Goal: Task Accomplishment & Management: Manage account settings

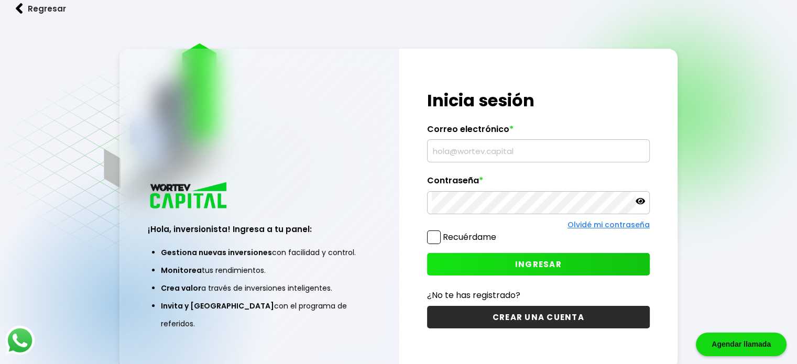
type input "[EMAIL_ADDRESS][DOMAIN_NAME]"
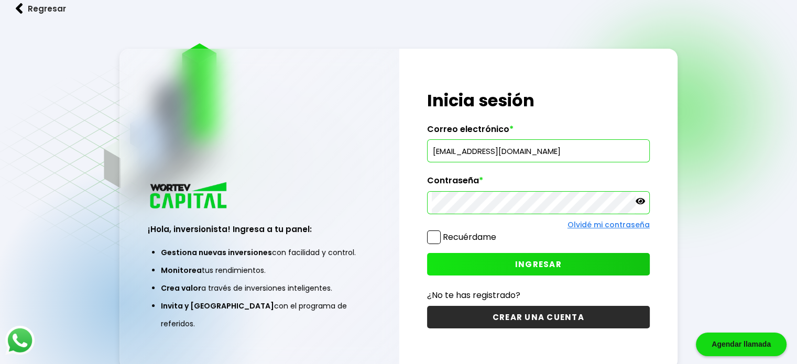
click at [545, 265] on span "INGRESAR" at bounding box center [538, 264] width 47 height 11
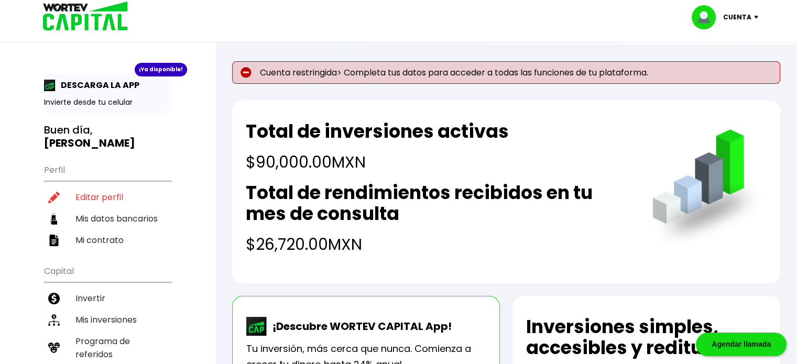
click at [458, 222] on h2 "Total de rendimientos recibidos en tu mes de consulta" at bounding box center [439, 203] width 386 height 42
click at [116, 197] on li "Editar perfil" at bounding box center [107, 197] width 127 height 21
select select "Hombre"
select select "CM"
select select "Banamex"
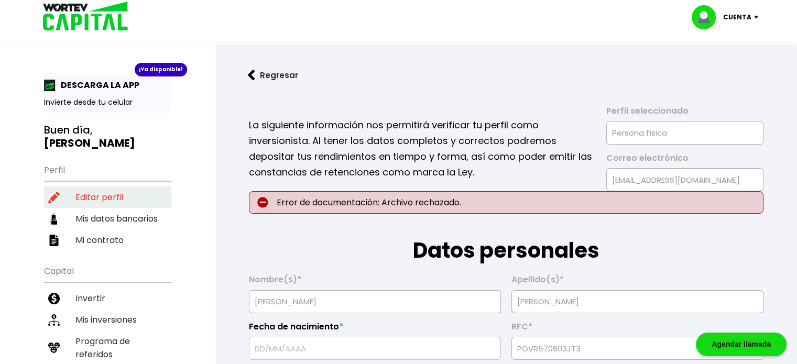
type input "[DATE]"
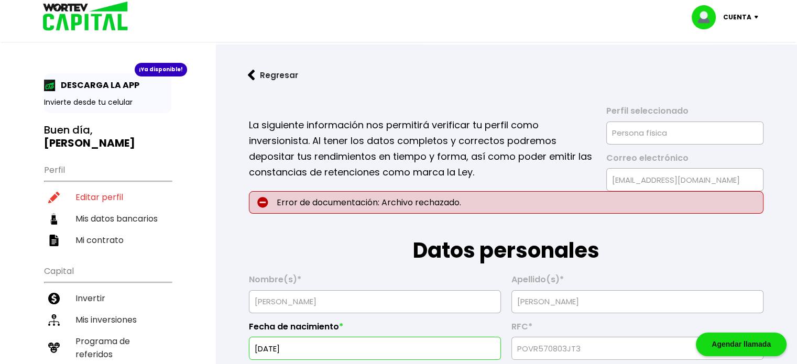
click at [363, 255] on h1 "Datos personales" at bounding box center [506, 240] width 515 height 52
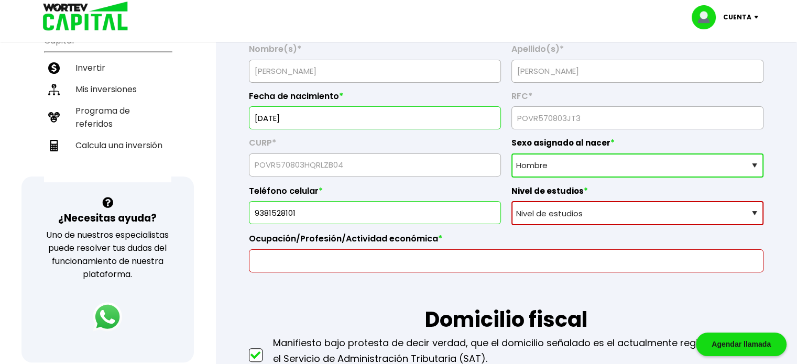
scroll to position [252, 0]
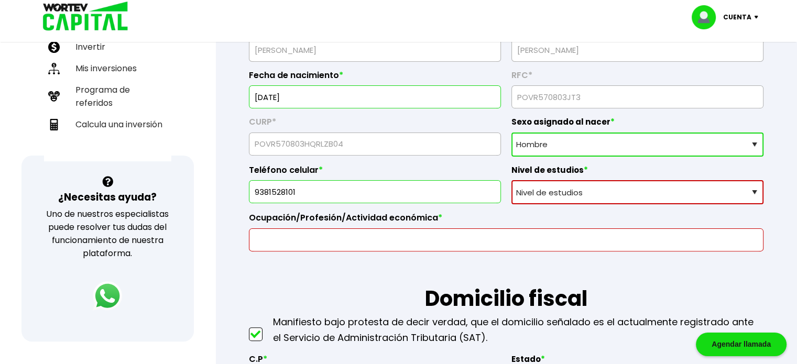
click at [755, 191] on select "Nivel de estudios Primaria Secundaria Bachillerato Licenciatura Posgrado" at bounding box center [638, 192] width 252 height 24
select select "Licenciatura"
click at [512, 180] on select "Nivel de estudios Primaria Secundaria Bachillerato Licenciatura Posgrado" at bounding box center [638, 192] width 252 height 24
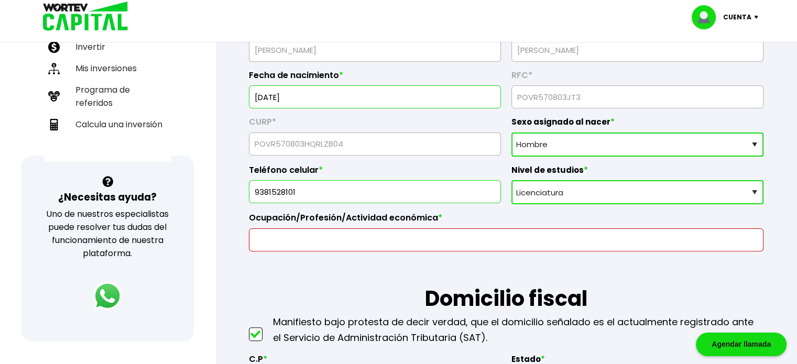
click at [477, 240] on input "text" at bounding box center [506, 240] width 505 height 22
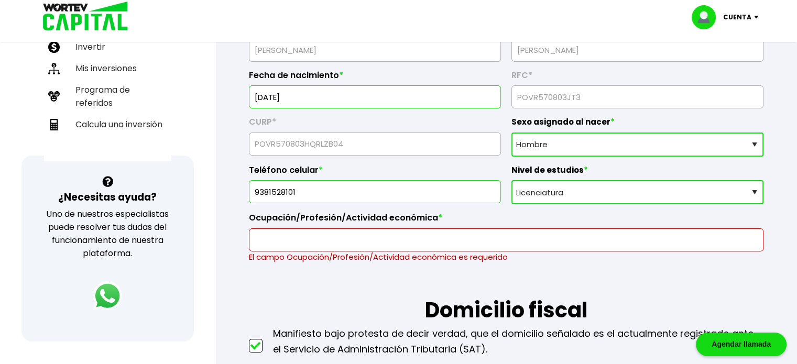
click at [684, 293] on h1 "Domicilio fiscal" at bounding box center [506, 294] width 515 height 63
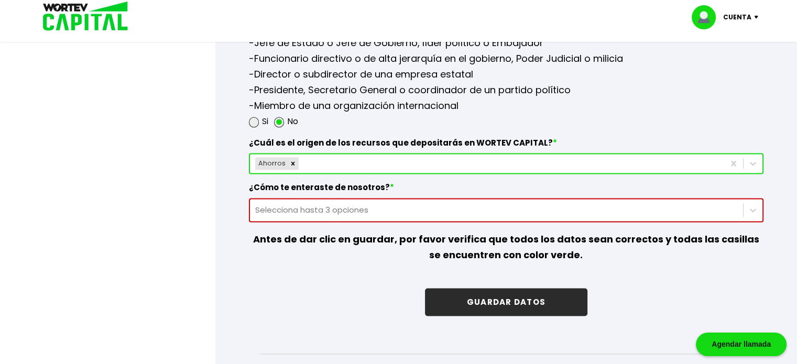
scroll to position [1531, 0]
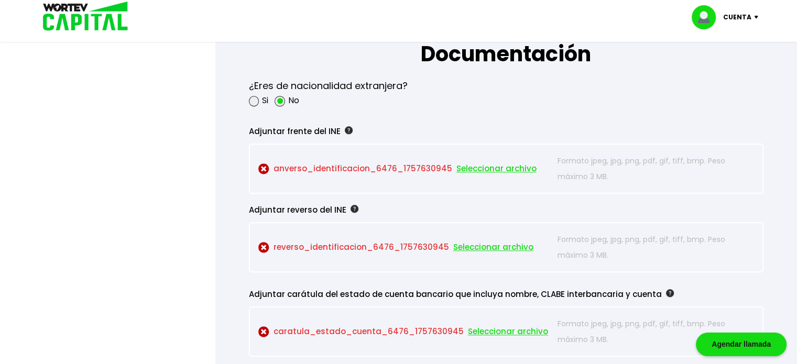
scroll to position [923, 0]
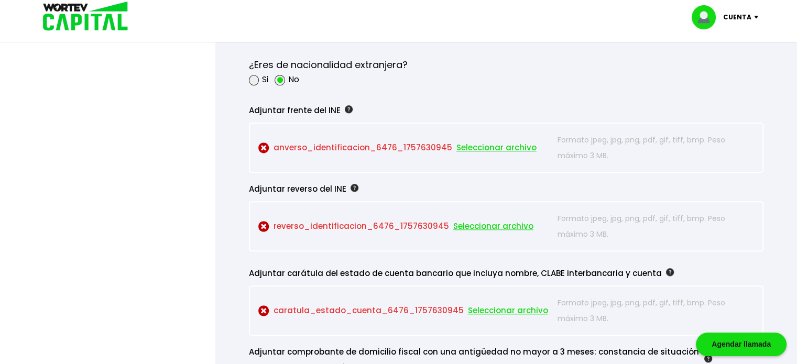
click at [491, 145] on span "Seleccionar archivo" at bounding box center [497, 148] width 80 height 16
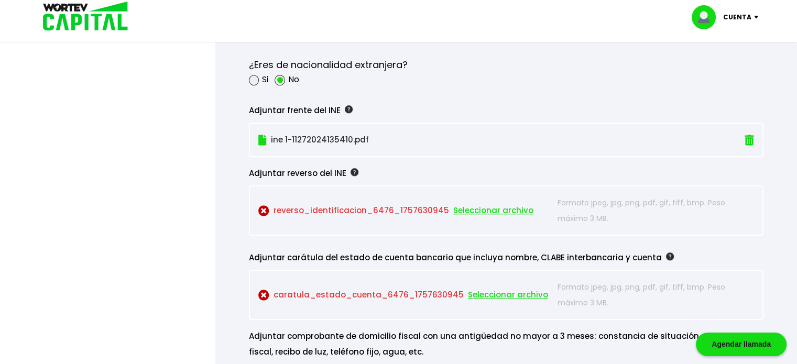
click at [488, 207] on span "Seleccionar archivo" at bounding box center [493, 211] width 80 height 16
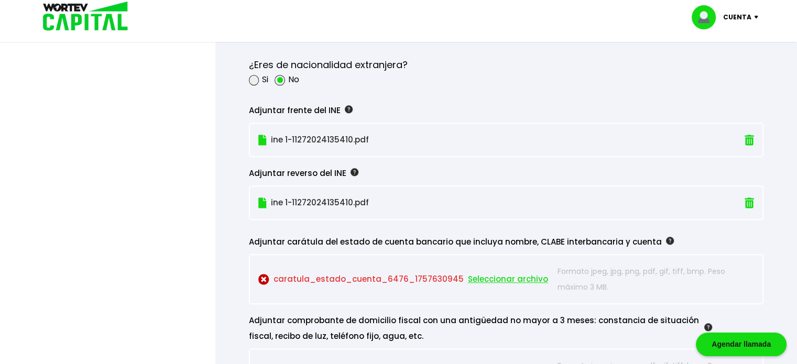
click at [514, 276] on span "Seleccionar archivo" at bounding box center [508, 280] width 80 height 16
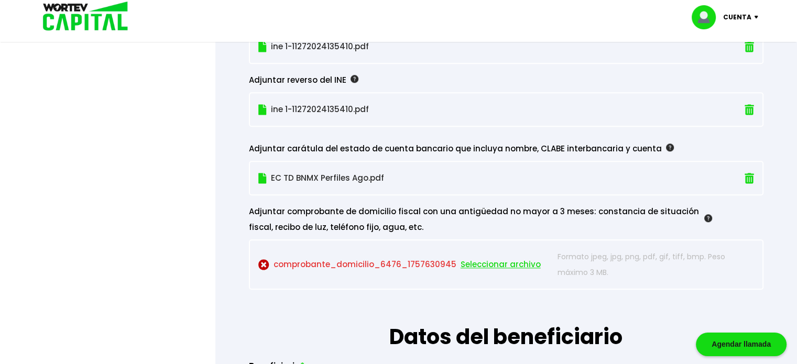
scroll to position [1032, 0]
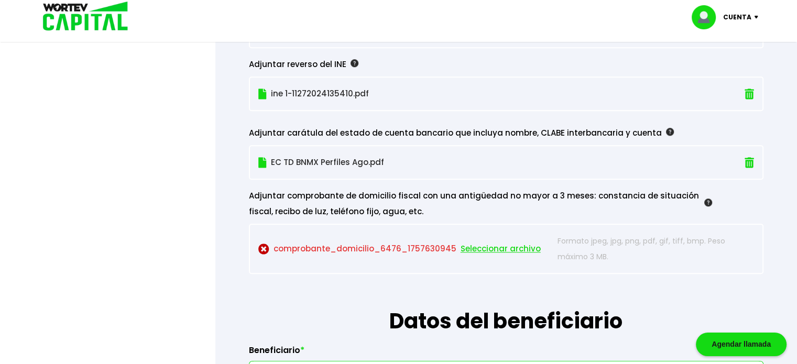
click at [514, 243] on span "Seleccionar archivo" at bounding box center [501, 249] width 80 height 16
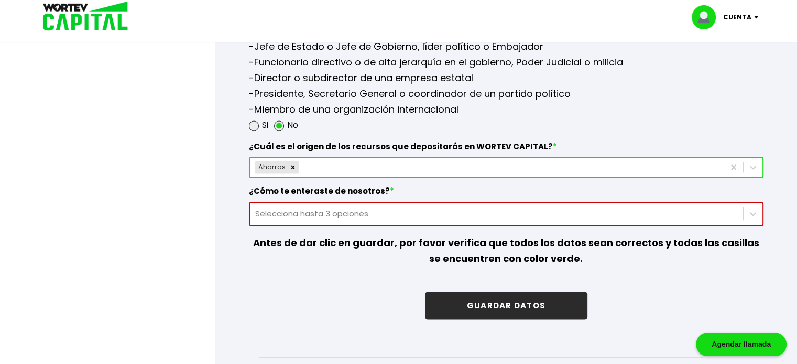
scroll to position [1441, 0]
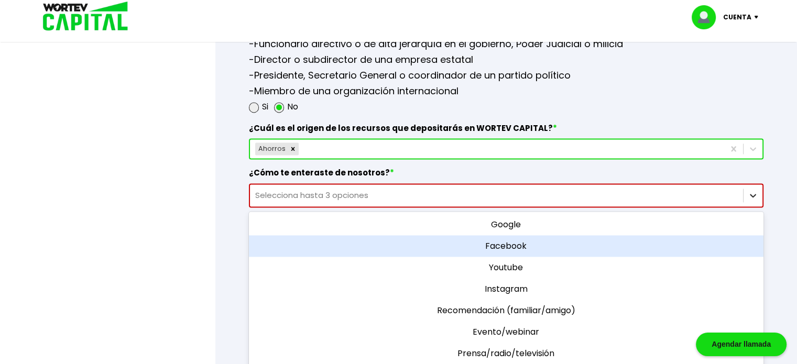
click at [752, 208] on div "option Facebook focused, 2 of 11. 11 results available. Use Up and Down to choo…" at bounding box center [506, 195] width 515 height 24
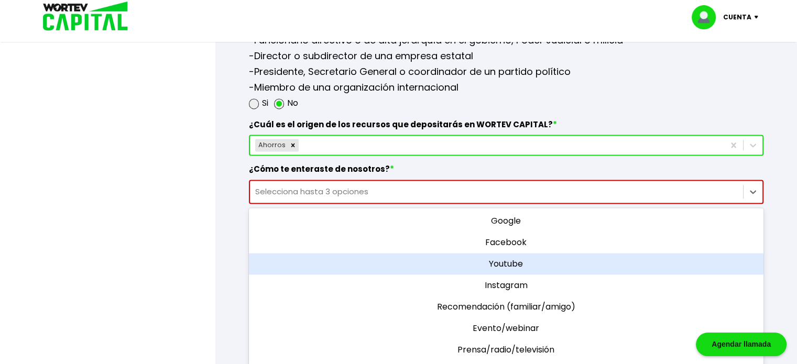
click at [606, 258] on div "Youtube" at bounding box center [506, 263] width 515 height 21
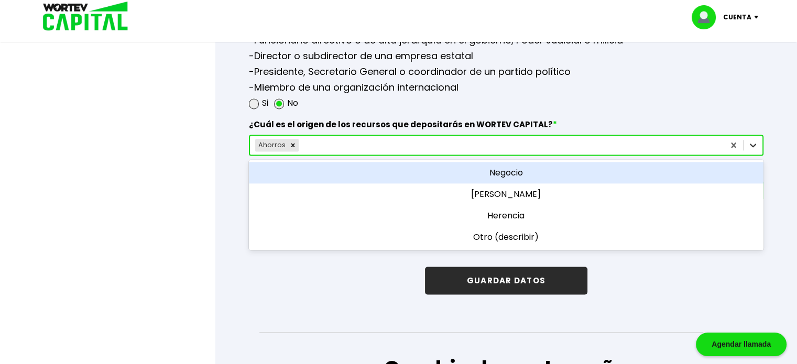
click at [752, 140] on icon at bounding box center [753, 145] width 10 height 10
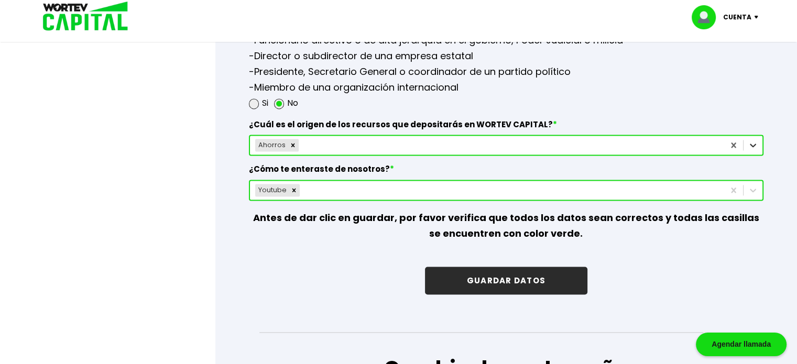
click at [752, 140] on icon at bounding box center [753, 145] width 10 height 10
click at [512, 279] on button "GUARDAR DATOS" at bounding box center [506, 281] width 163 height 28
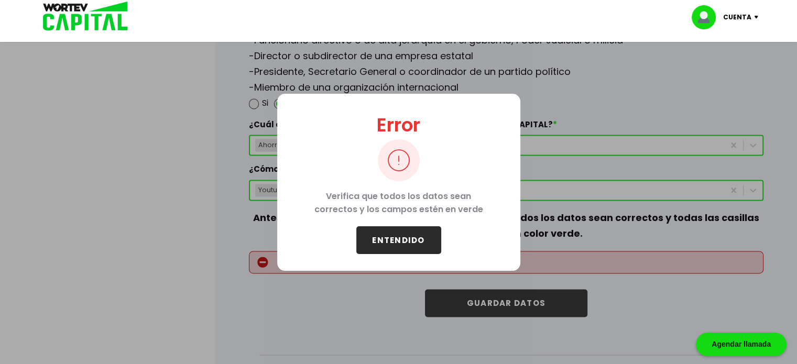
click at [396, 241] on button "ENTENDIDO" at bounding box center [398, 240] width 85 height 28
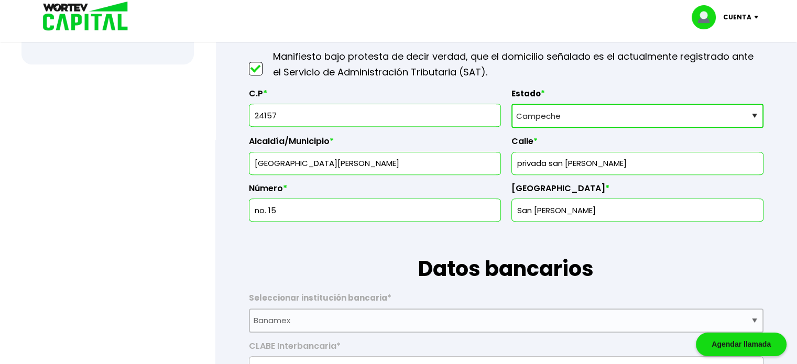
scroll to position [210, 0]
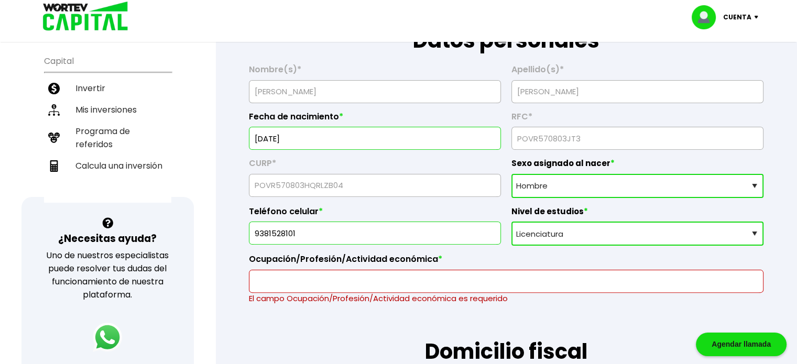
click at [338, 279] on input "text" at bounding box center [506, 281] width 505 height 22
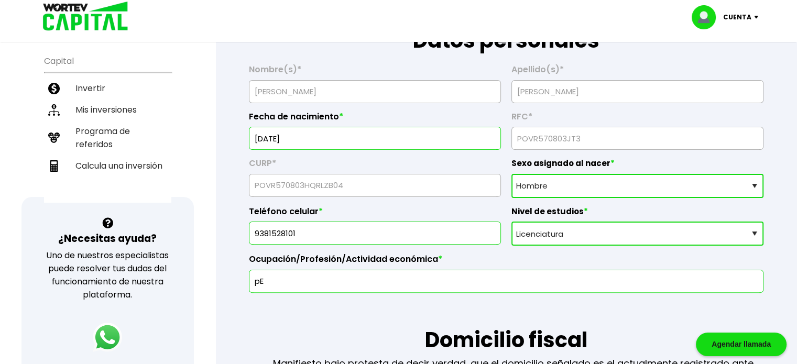
type input "p"
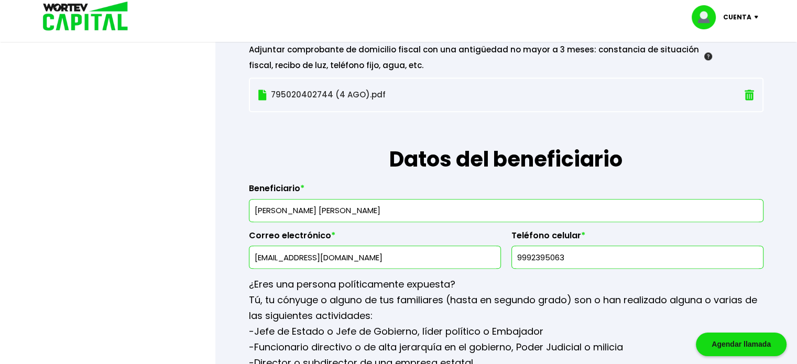
scroll to position [1485, 0]
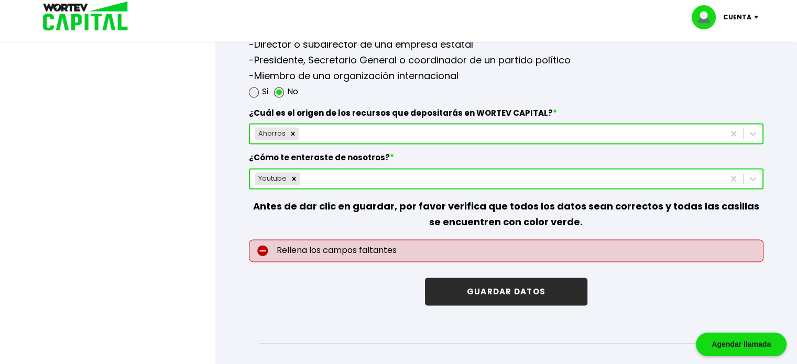
type input "PENSIONADO"
click at [524, 285] on button "GUARDAR DATOS" at bounding box center [506, 292] width 163 height 28
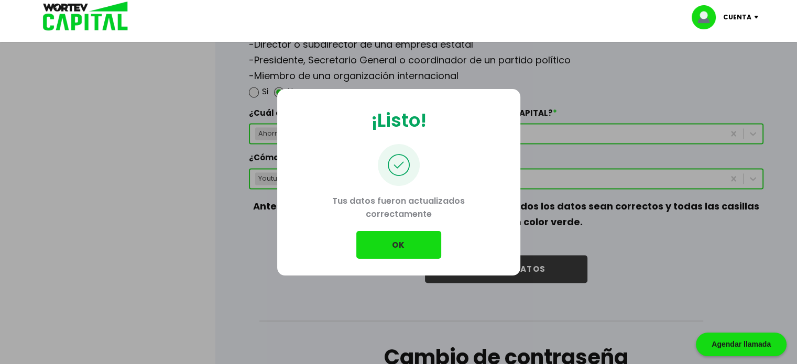
click at [396, 246] on button "OK" at bounding box center [398, 245] width 85 height 28
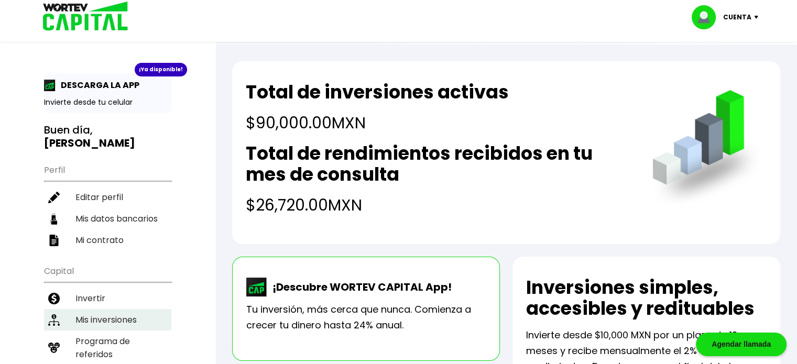
click at [119, 314] on li "Mis inversiones" at bounding box center [107, 319] width 127 height 21
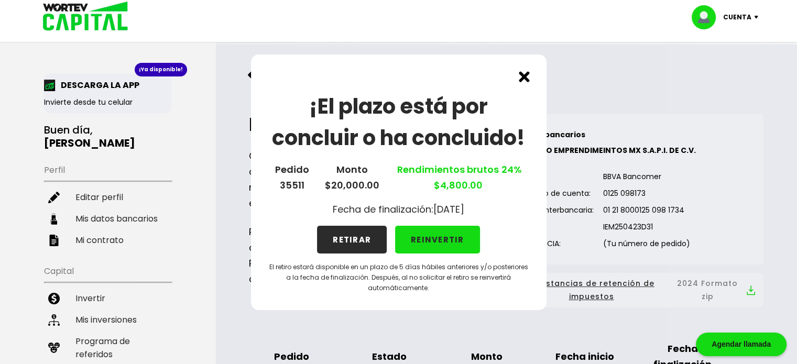
click at [523, 76] on img at bounding box center [524, 76] width 11 height 11
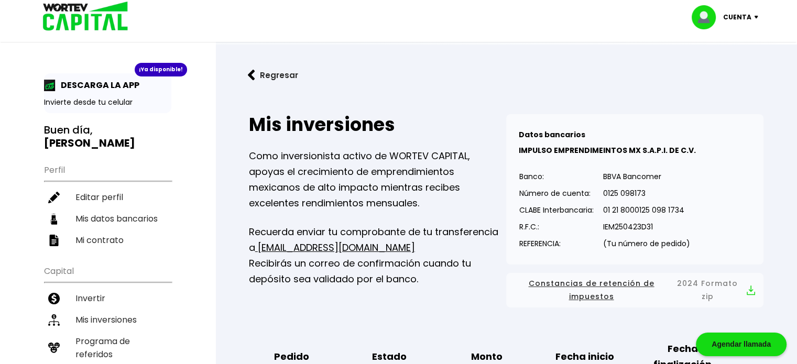
click at [253, 76] on img at bounding box center [251, 75] width 7 height 11
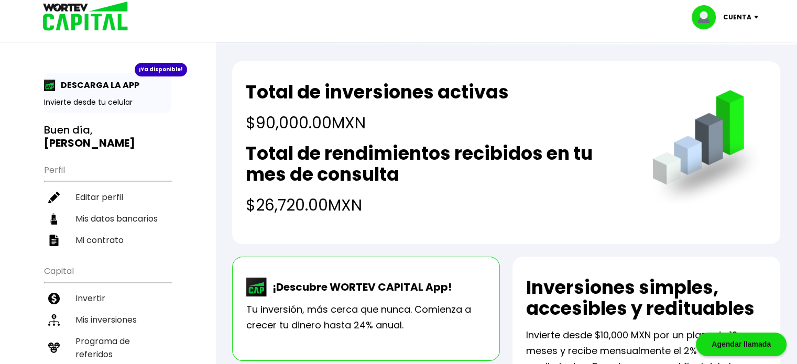
click at [738, 16] on p "Cuenta" at bounding box center [737, 17] width 28 height 16
click at [730, 69] on li "Cerrar sesión" at bounding box center [727, 69] width 84 height 21
